Goal: Task Accomplishment & Management: Manage account settings

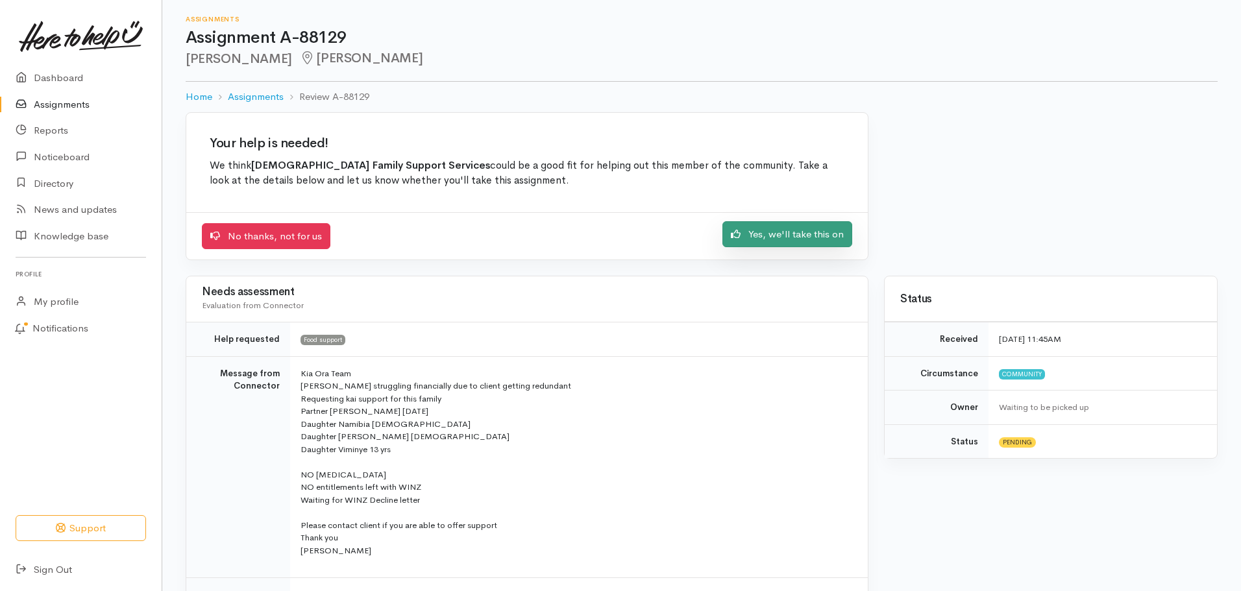
click at [796, 231] on link "Yes, we'll take this on" at bounding box center [787, 234] width 130 height 27
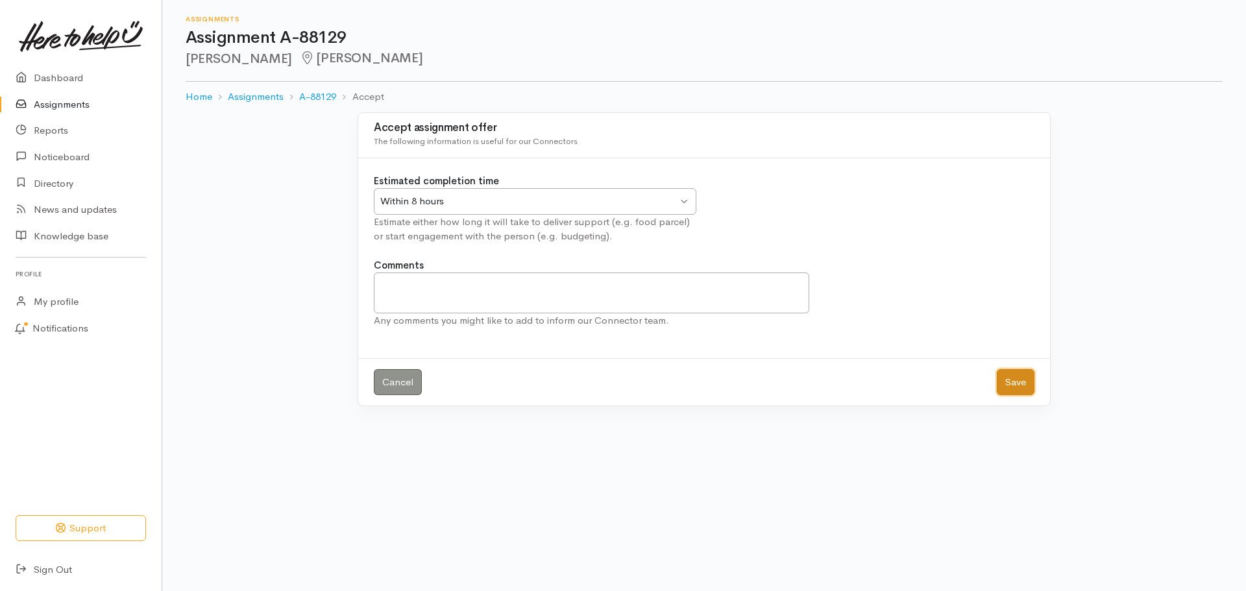
click at [1012, 380] on button "Save" at bounding box center [1016, 382] width 38 height 27
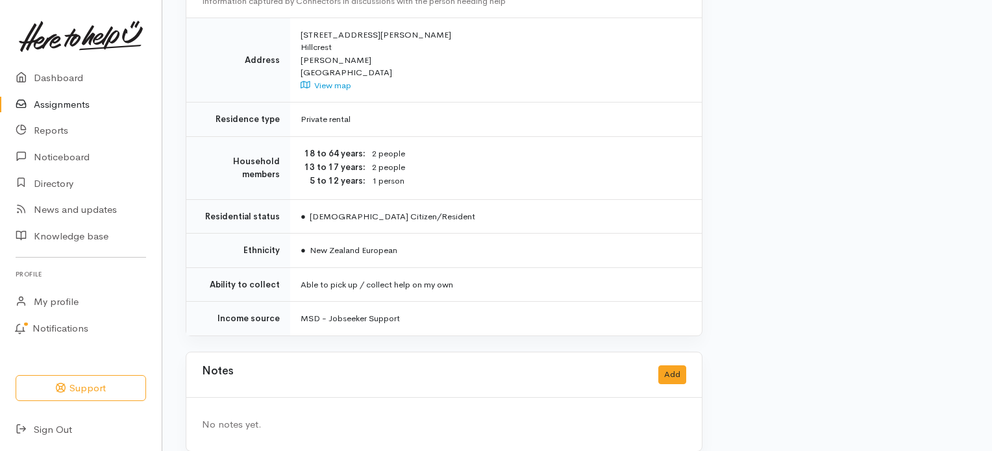
scroll to position [691, 0]
